Goal: Find contact information

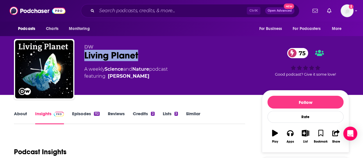
drag, startPoint x: 144, startPoint y: 54, endPoint x: 85, endPoint y: 53, distance: 59.2
click at [85, 53] on div "Living Planet 75" at bounding box center [168, 55] width 168 height 11
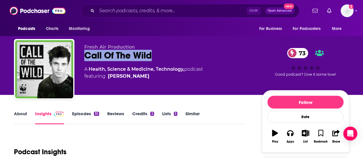
drag, startPoint x: 166, startPoint y: 55, endPoint x: 83, endPoint y: 55, distance: 83.6
click at [83, 55] on div "Fresh Air Production Call Of The Wild 73 A Health, Science & Medicine, Technolo…" at bounding box center [181, 70] width 335 height 63
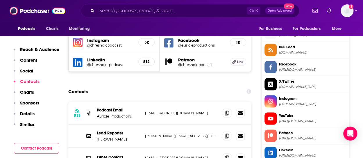
scroll to position [552, 0]
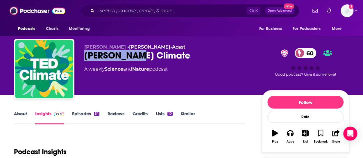
drag, startPoint x: 140, startPoint y: 54, endPoint x: 96, endPoint y: 57, distance: 43.6
click at [84, 59] on div "TED • TED • Acast TED Climate 60 A weekly Science and Nature podcast 60 Good po…" at bounding box center [181, 70] width 335 height 63
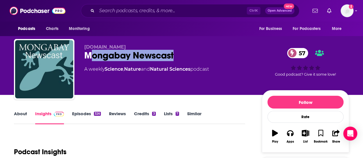
drag, startPoint x: 187, startPoint y: 58, endPoint x: 89, endPoint y: 58, distance: 97.3
click at [89, 58] on div "Mongabay Newscast 57" at bounding box center [168, 55] width 168 height 11
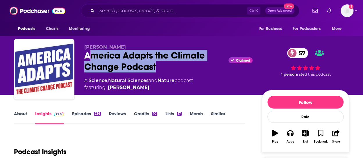
drag, startPoint x: 171, startPoint y: 66, endPoint x: 88, endPoint y: 56, distance: 83.9
click at [88, 56] on div "America Adapts the Climate Change Podcast Claimed 57" at bounding box center [168, 61] width 168 height 23
click at [93, 58] on div "America Adapts the Climate Change Podcast Claimed 57" at bounding box center [168, 61] width 168 height 23
drag, startPoint x: 86, startPoint y: 54, endPoint x: 156, endPoint y: 69, distance: 71.3
click at [156, 69] on div "America Adapts the Climate Change Podcast Claimed 57" at bounding box center [168, 61] width 168 height 23
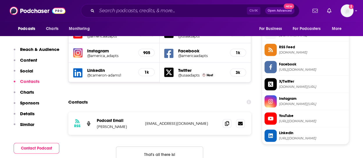
scroll to position [552, 0]
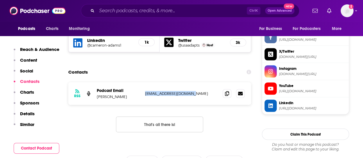
drag, startPoint x: 196, startPoint y: 66, endPoint x: 143, endPoint y: 68, distance: 53.4
click at [143, 82] on div "RSS Podcast Email Doug Parsons americaadapts@gmail.com americaadapts@gmail.com" at bounding box center [159, 93] width 183 height 23
copy p "americaadapts@gmail.com"
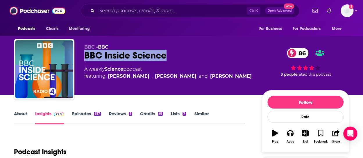
drag, startPoint x: 172, startPoint y: 53, endPoint x: 96, endPoint y: 54, distance: 76.4
click at [82, 55] on div "BBC • BBC BBC Inside Science 86 A weekly Science podcast featuring Marnie Chest…" at bounding box center [181, 70] width 335 height 63
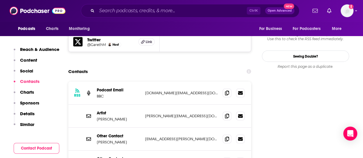
scroll to position [610, 0]
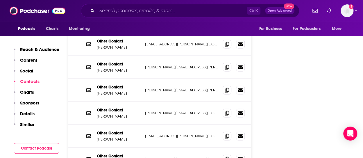
scroll to position [726, 0]
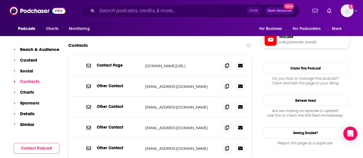
scroll to position [639, 0]
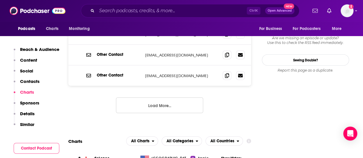
click at [143, 97] on button "Load More..." at bounding box center [159, 105] width 87 height 16
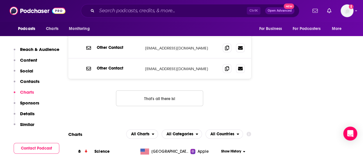
scroll to position [755, 0]
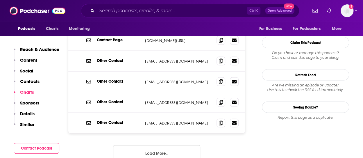
scroll to position [552, 0]
